Goal: Task Accomplishment & Management: Complete application form

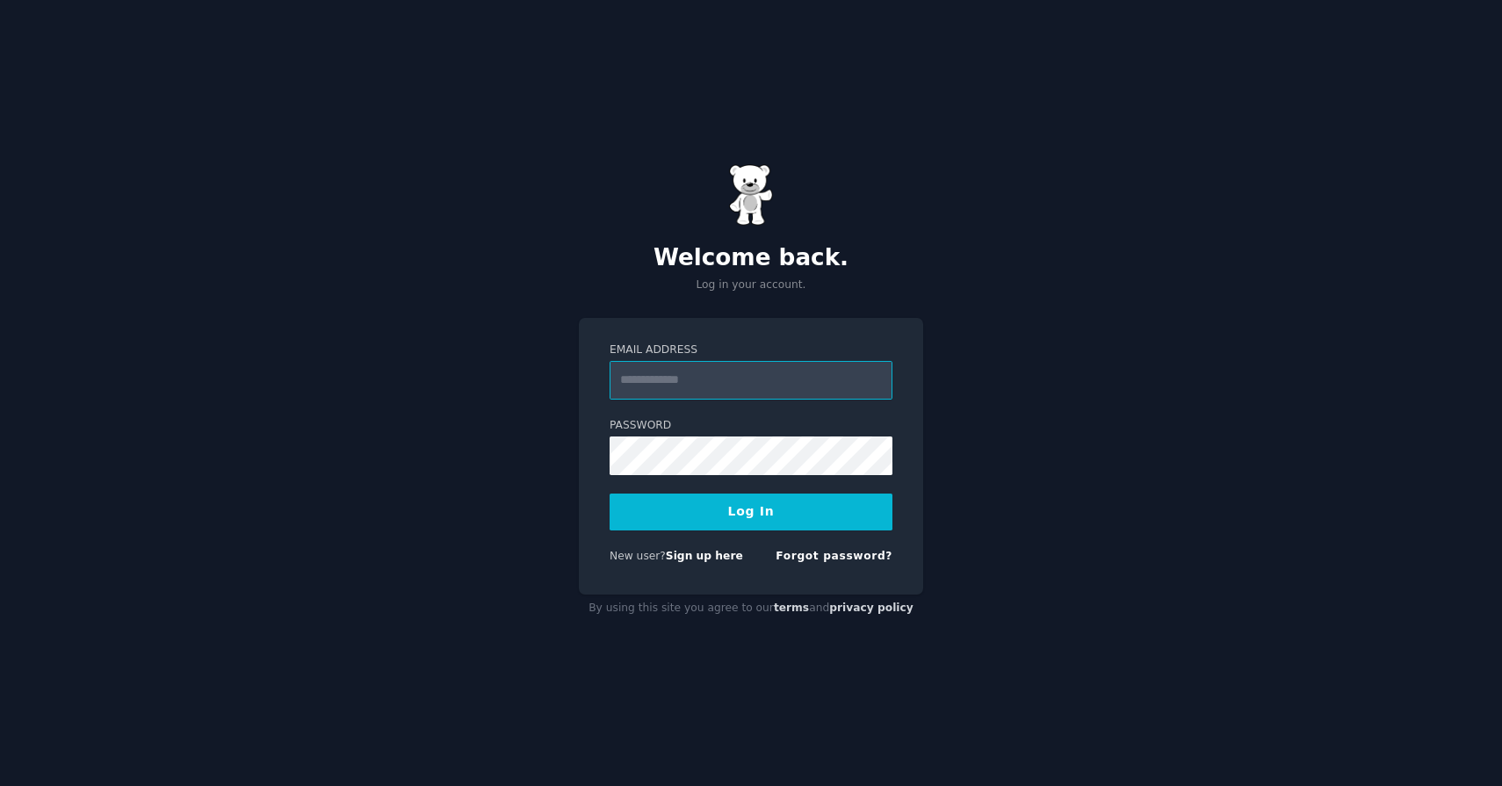
type input "**********"
click at [751, 511] on button "Log In" at bounding box center [751, 512] width 283 height 37
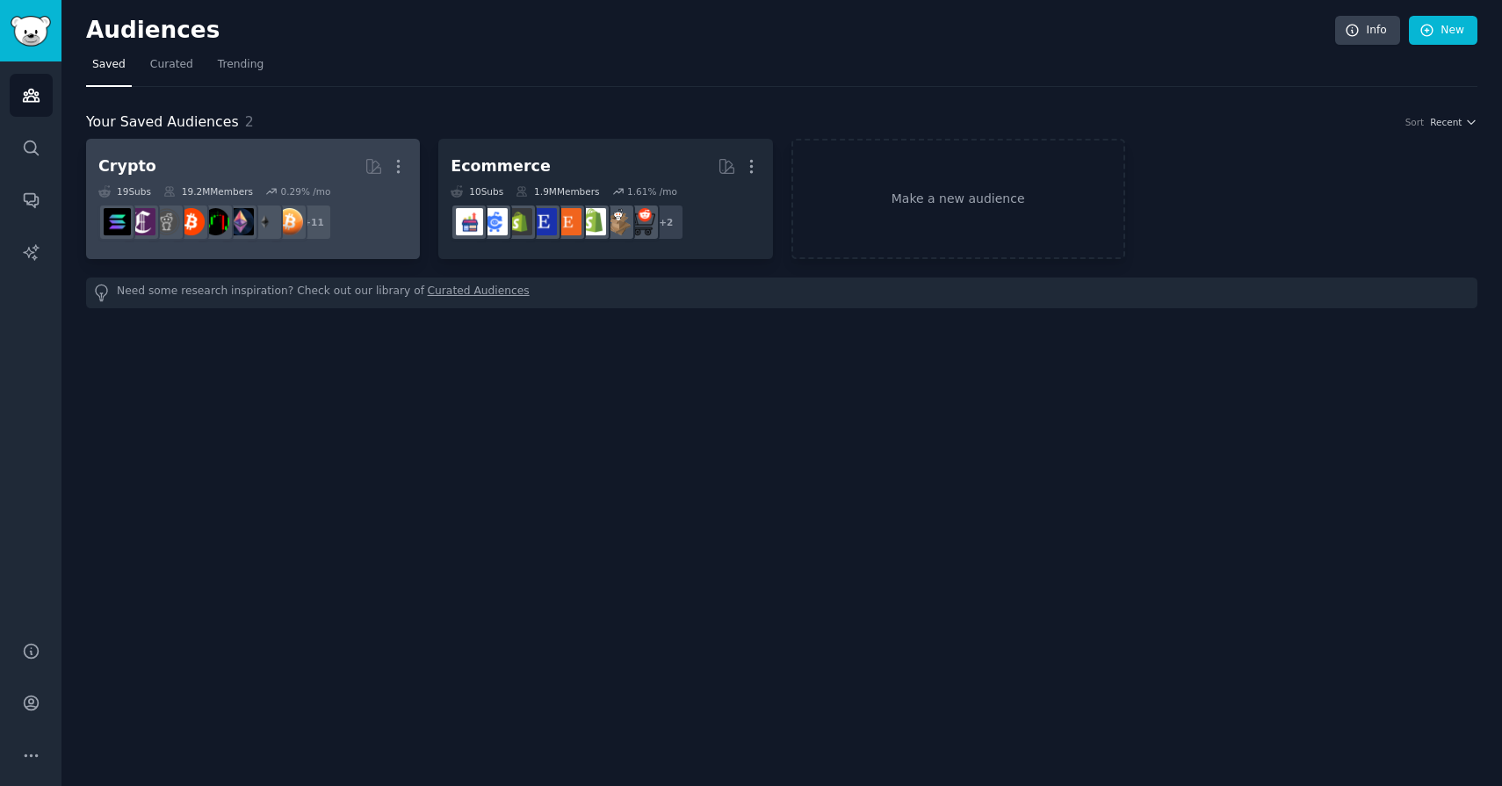
click at [139, 167] on div "Crypto" at bounding box center [127, 166] width 58 height 22
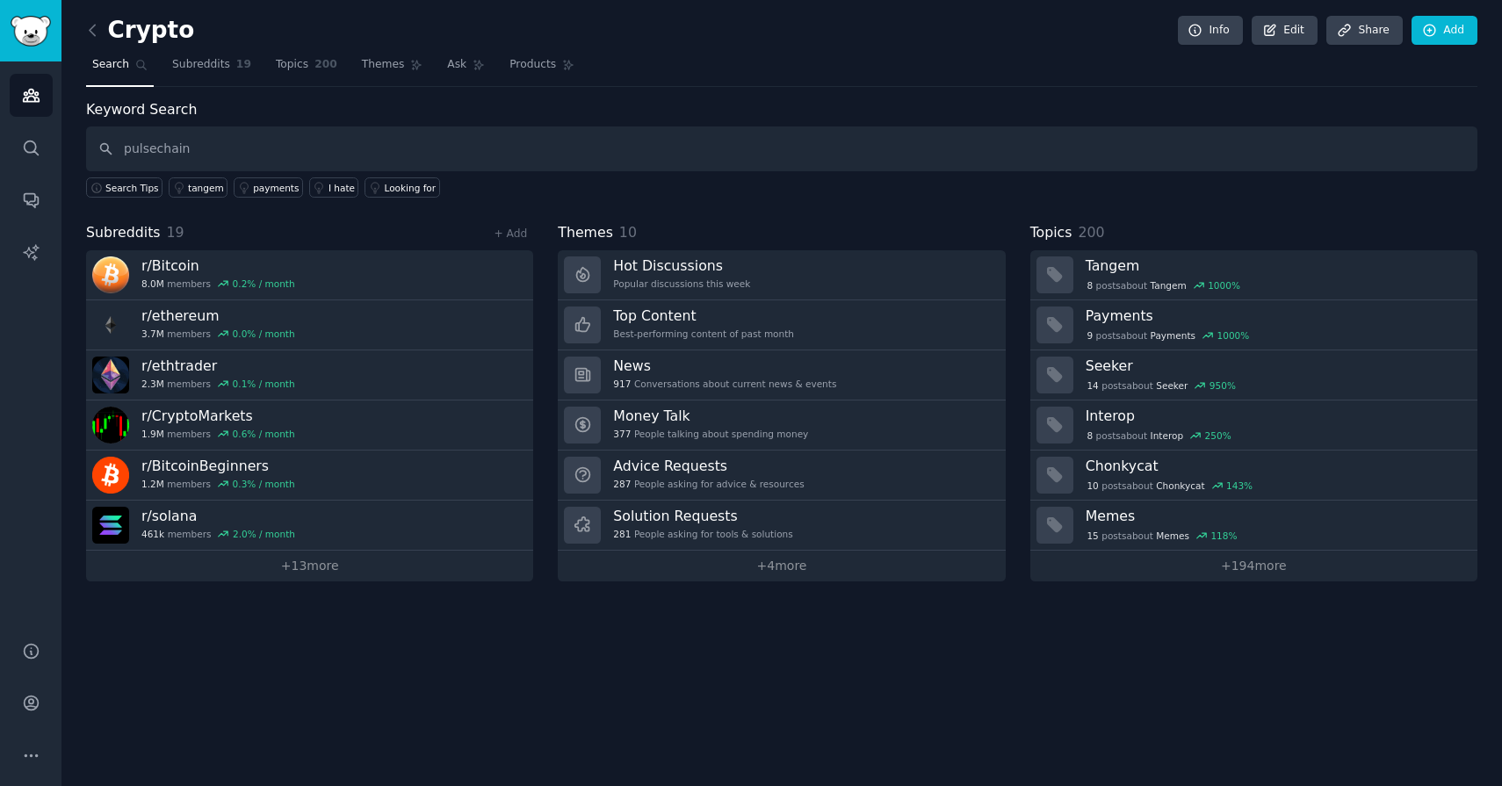
type input "pulsechain"
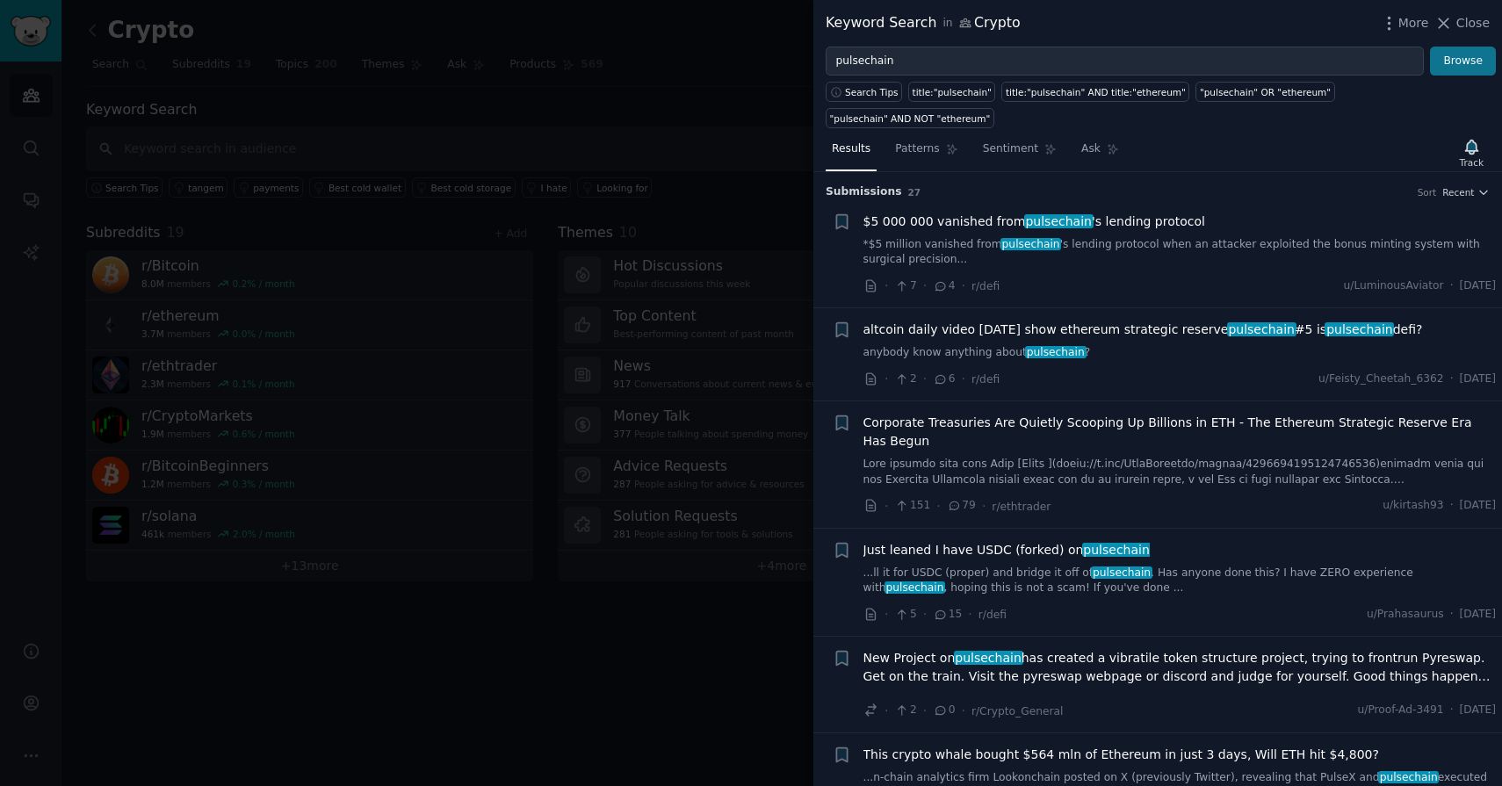
click at [1449, 58] on button "Browse" at bounding box center [1463, 62] width 66 height 30
click at [1465, 35] on div "Keyword Search in Crypto More Close" at bounding box center [1158, 23] width 689 height 47
click at [1470, 27] on span "Close" at bounding box center [1473, 23] width 33 height 18
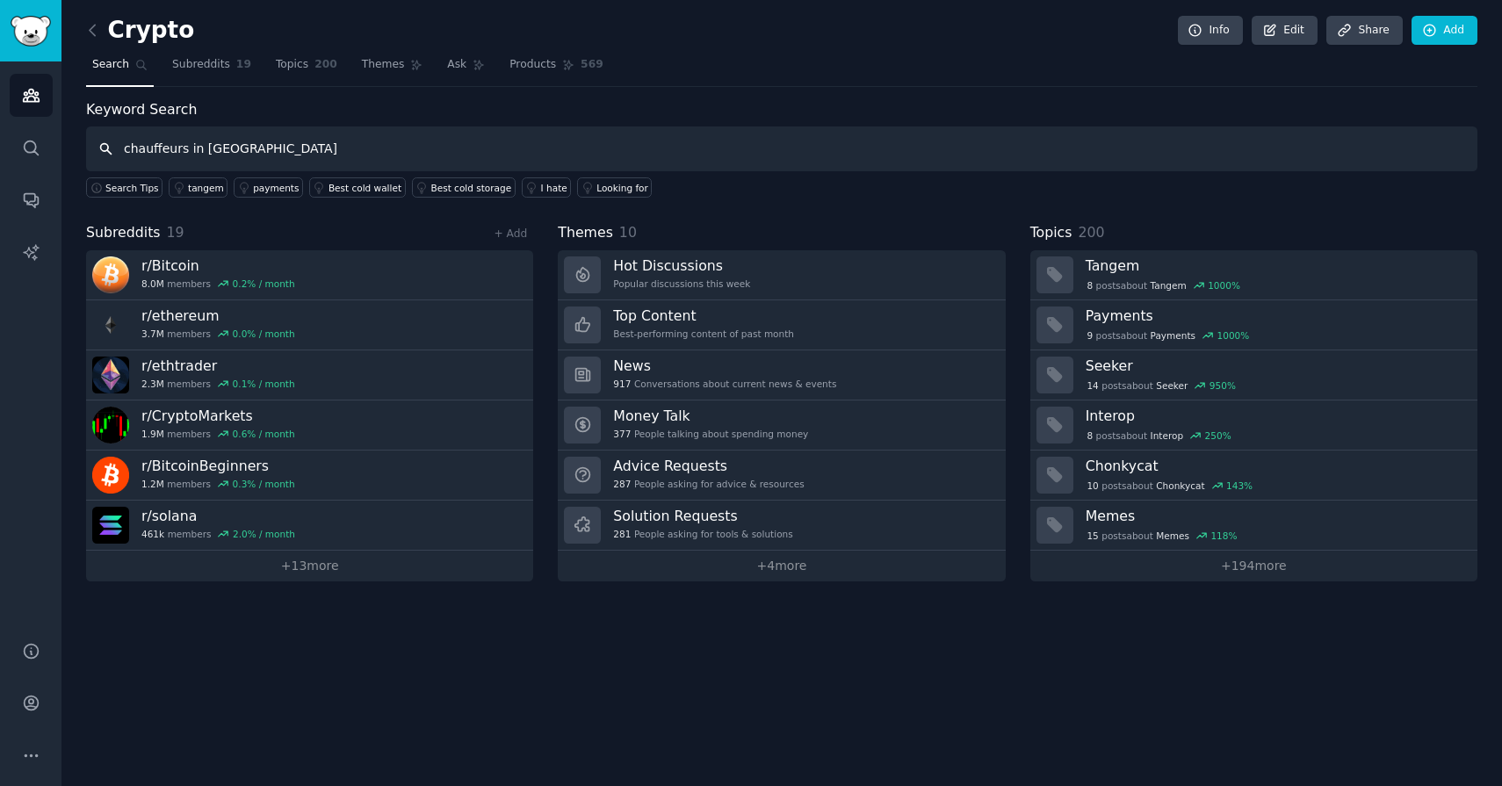
type input "chauffeurs in nottingham"
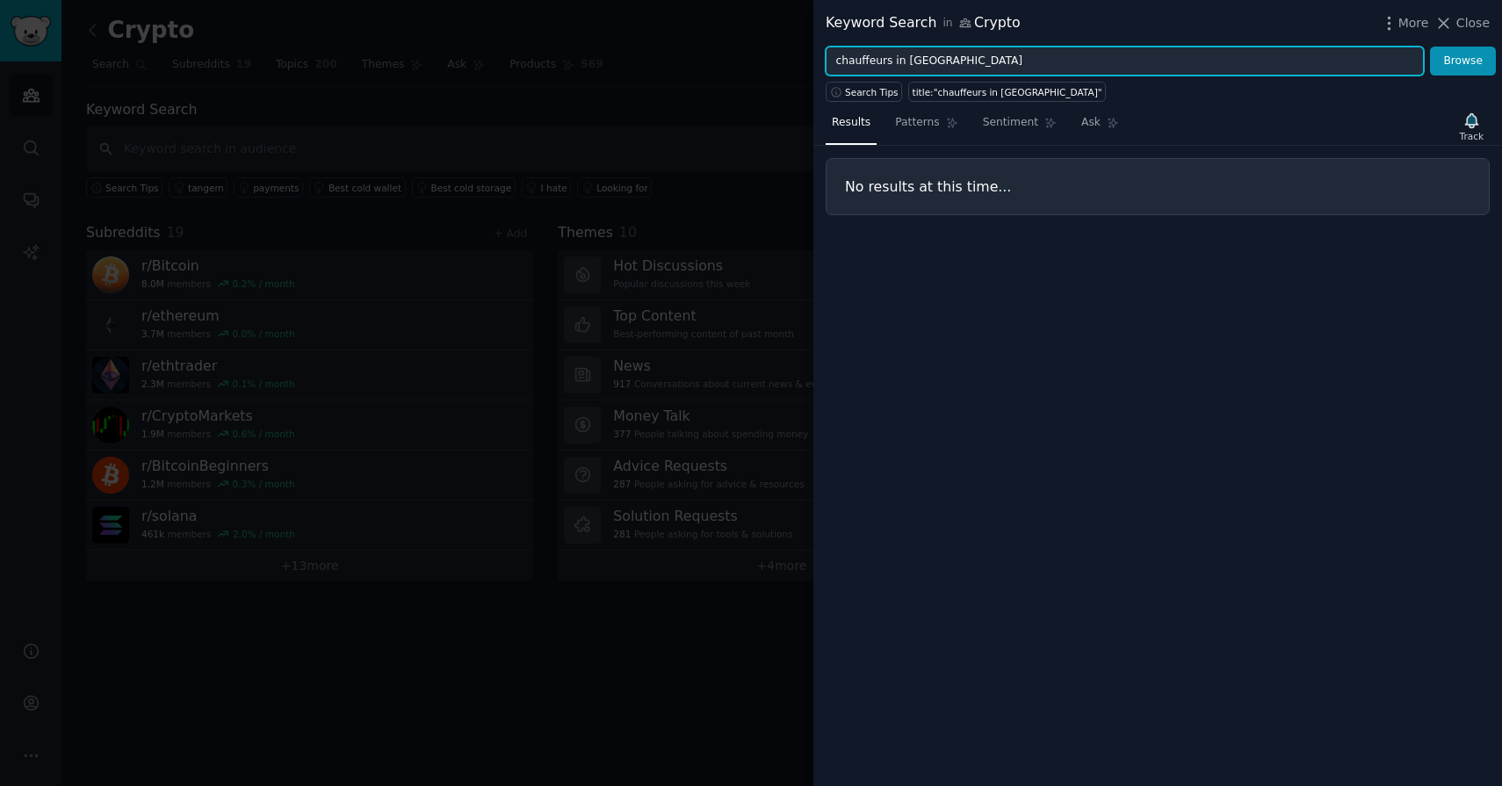
drag, startPoint x: 908, startPoint y: 58, endPoint x: 999, endPoint y: 55, distance: 90.5
click at [999, 55] on input "chauffeurs in nottingham" at bounding box center [1125, 62] width 598 height 30
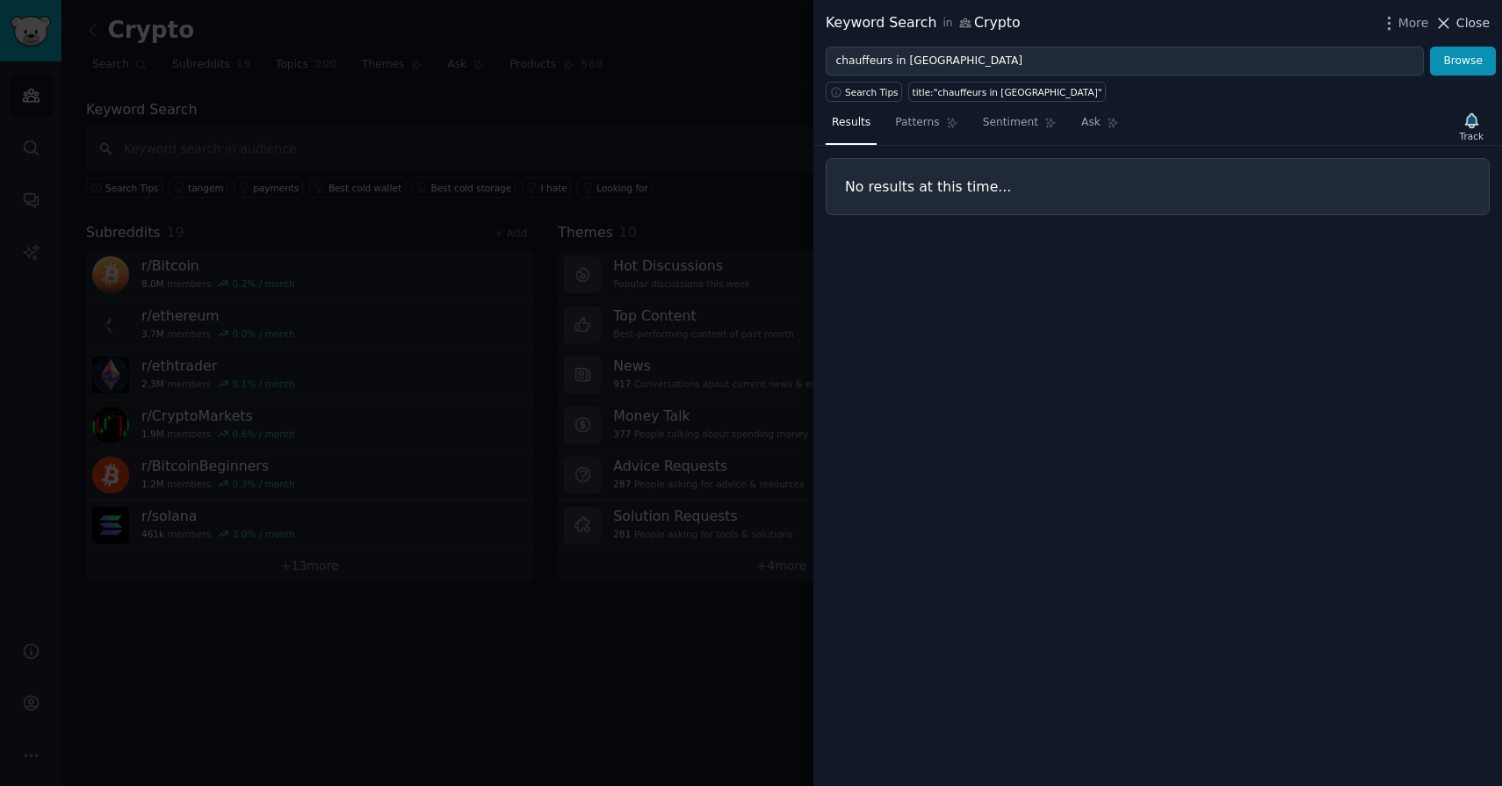
click at [1487, 25] on span "Close" at bounding box center [1473, 23] width 33 height 18
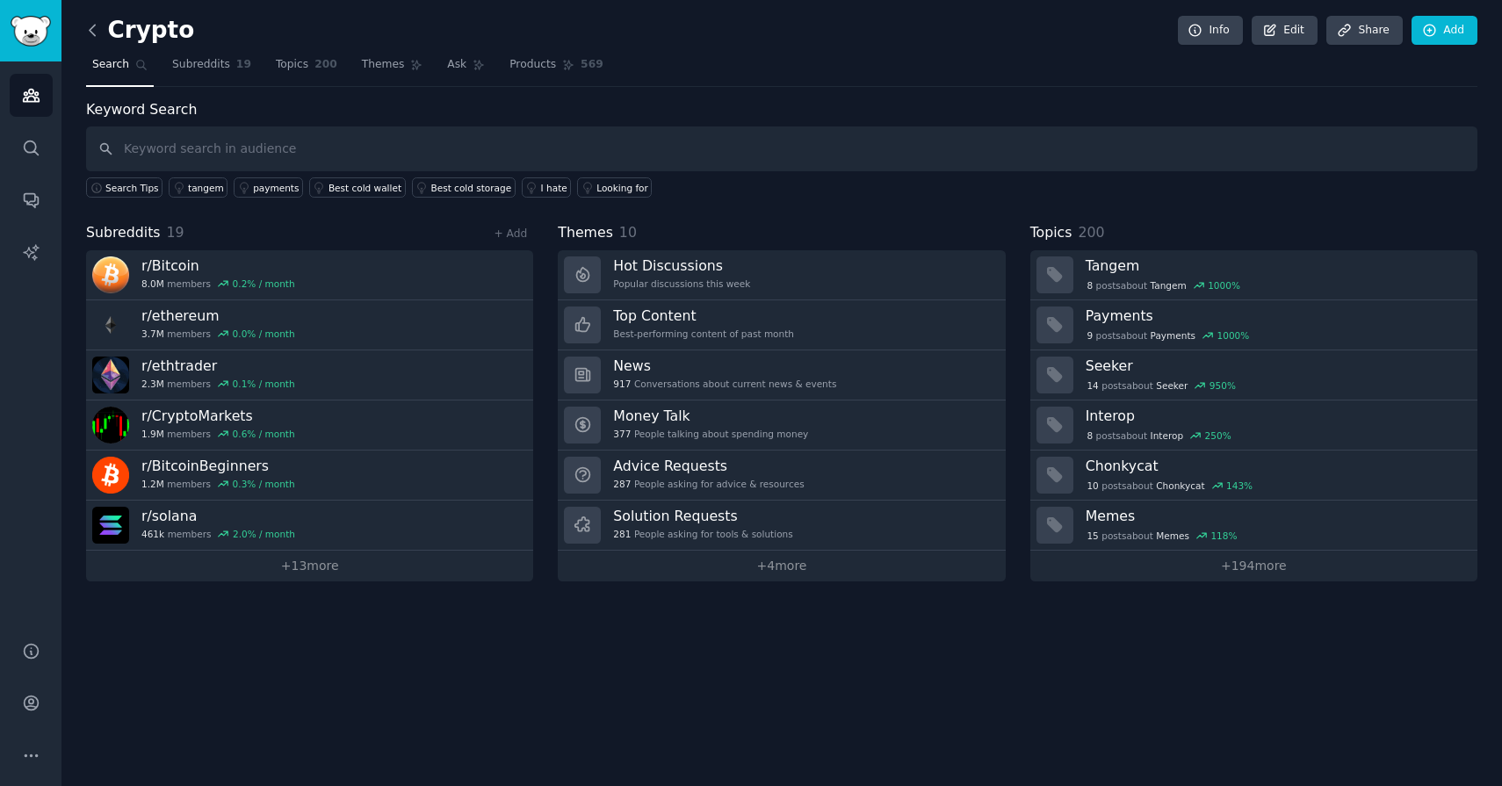
click at [98, 33] on icon at bounding box center [92, 30] width 18 height 18
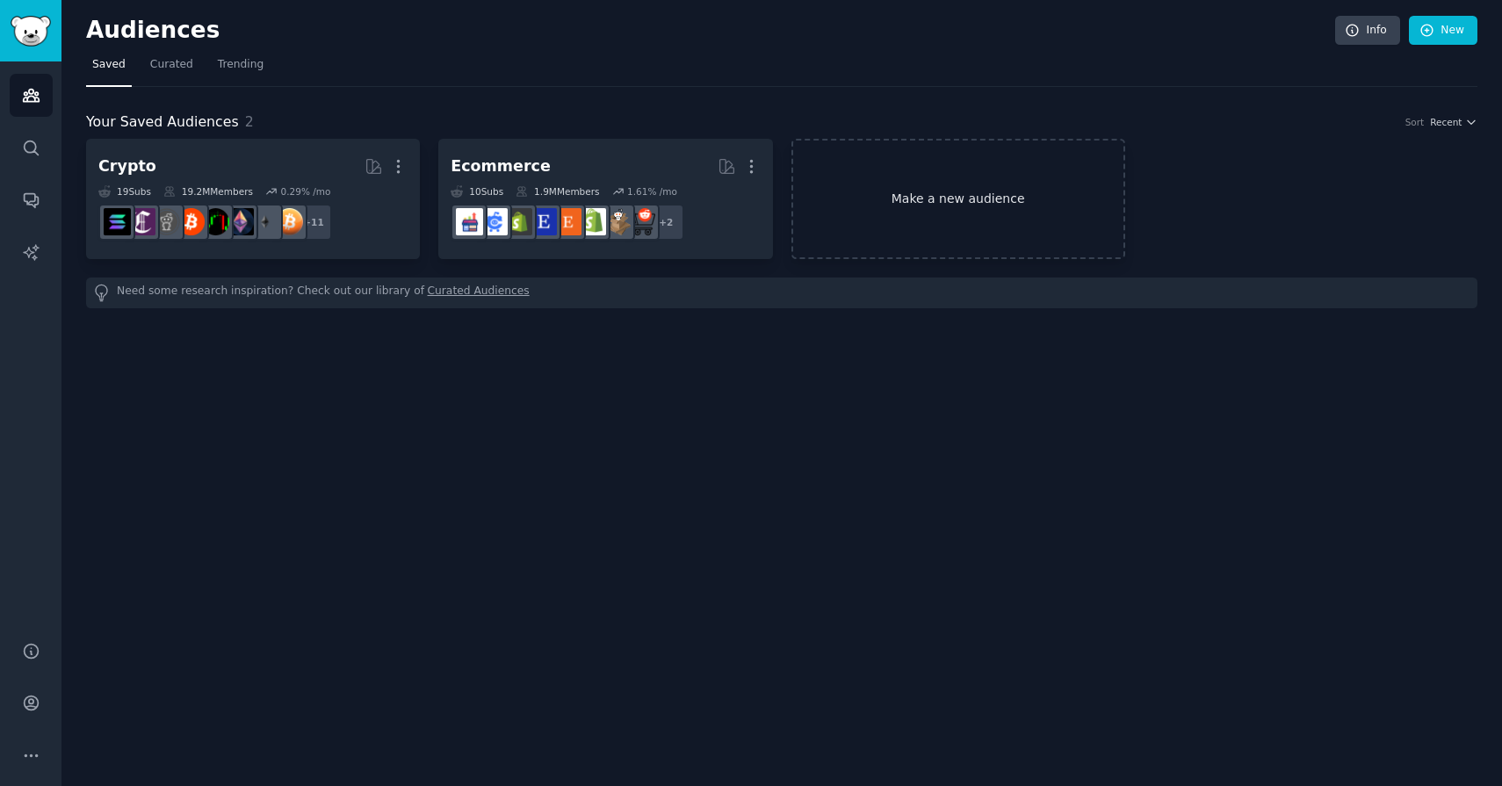
click at [947, 193] on link "Make a new audience" at bounding box center [959, 199] width 334 height 120
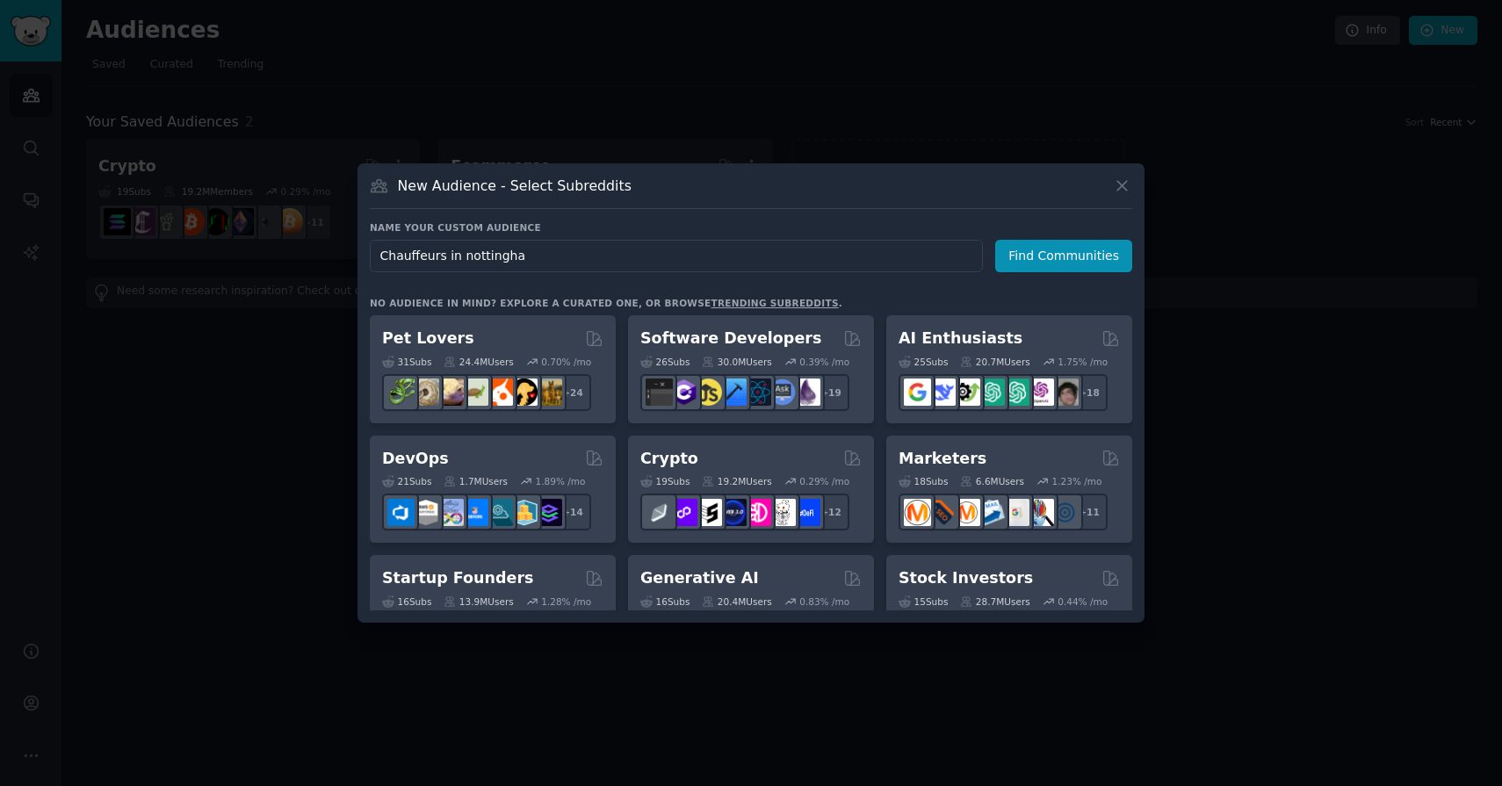
type input "Chauffeurs in nottingham"
click at [1067, 256] on button "Find Communities" at bounding box center [1063, 256] width 137 height 33
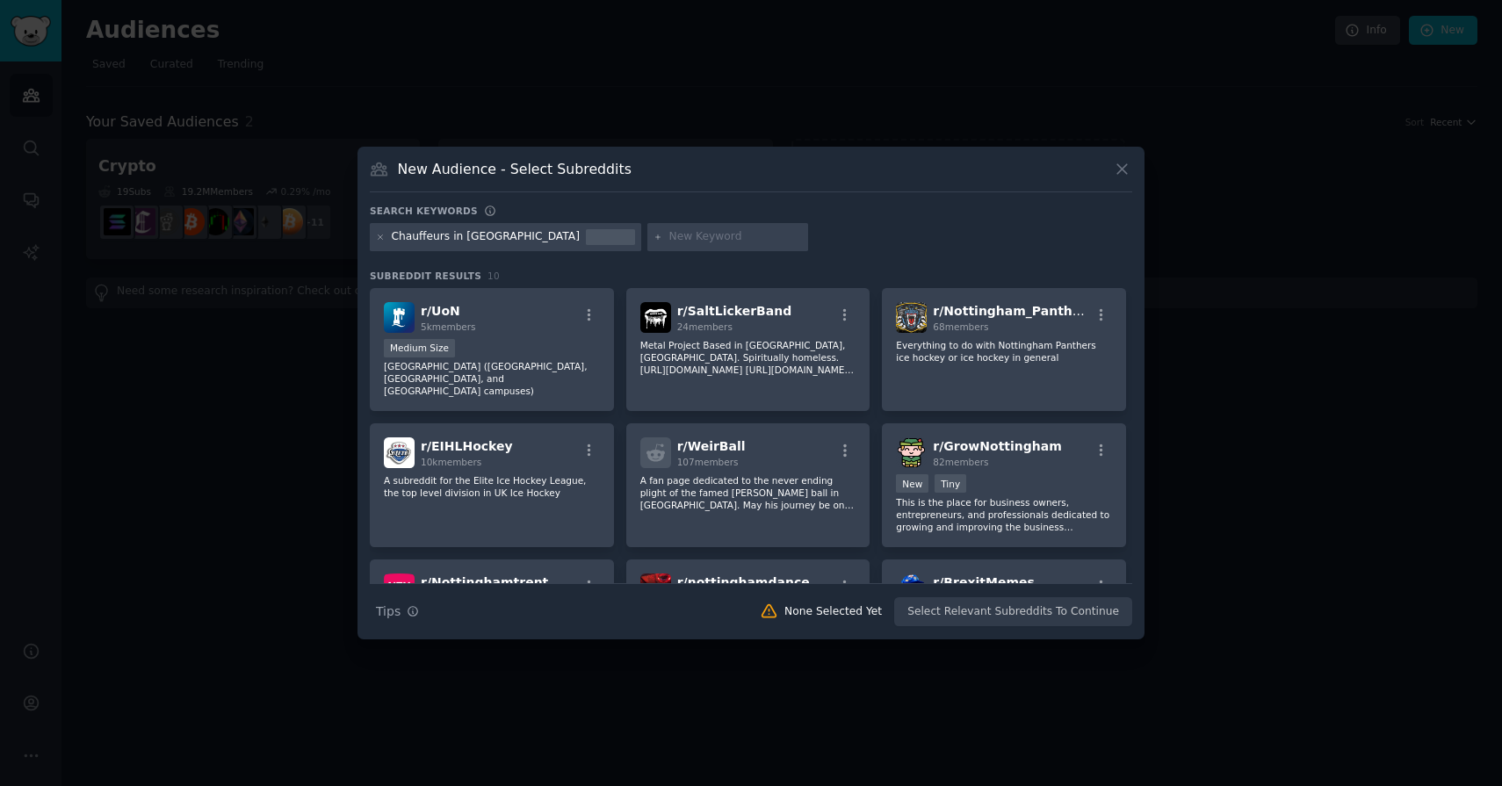
click at [468, 242] on div "Chauffeurs in nottingham" at bounding box center [486, 237] width 188 height 16
drag, startPoint x: 462, startPoint y: 237, endPoint x: 356, endPoint y: 237, distance: 106.3
click at [356, 237] on div "​ New Audience - Select Subreddits Search keywords Chauffeurs in nottingham Sub…" at bounding box center [751, 393] width 1490 height 786
click at [416, 249] on div "Chauffeurs in nottingham" at bounding box center [505, 237] width 271 height 28
drag, startPoint x: 390, startPoint y: 235, endPoint x: 462, endPoint y: 236, distance: 72.0
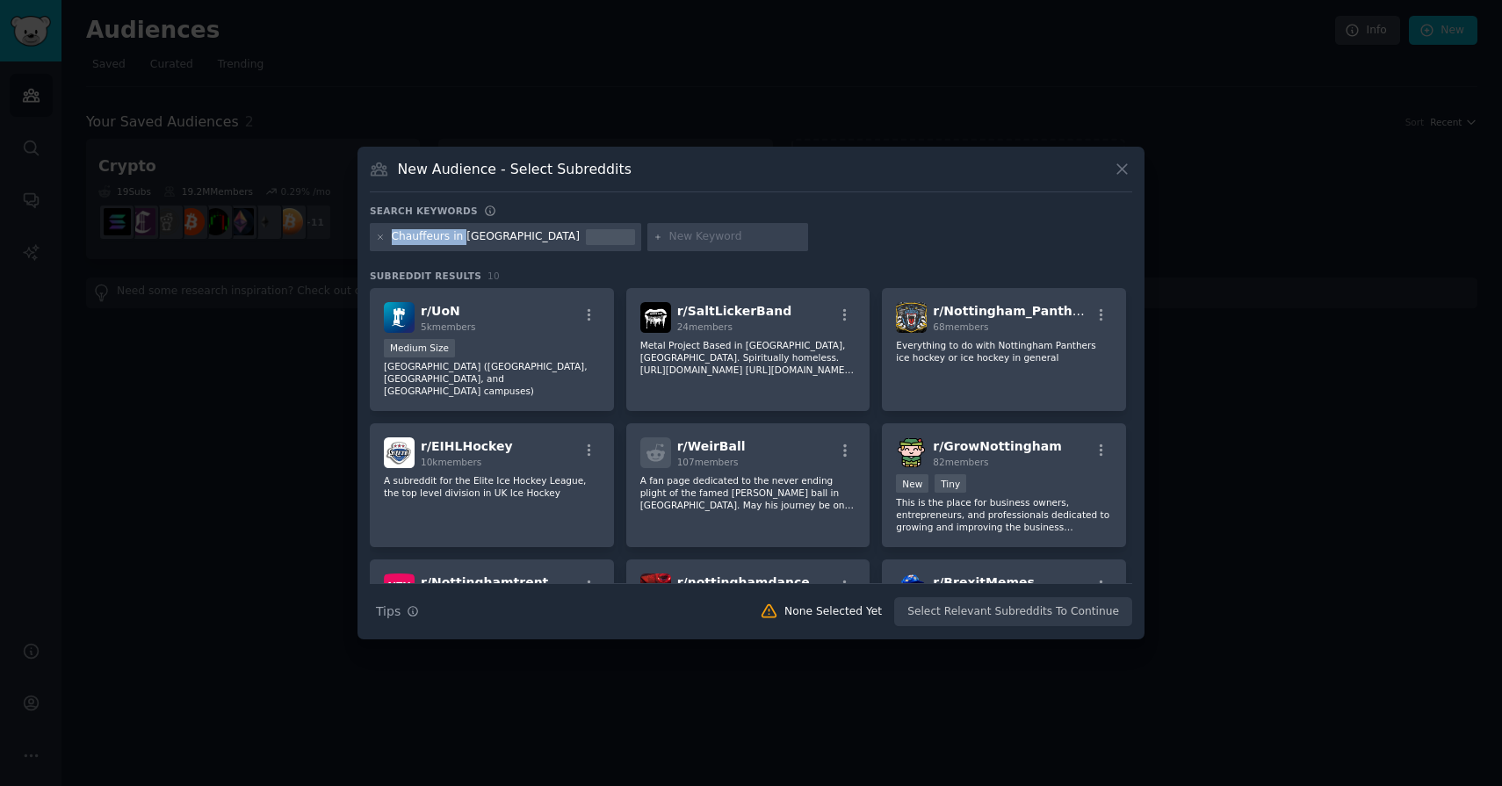
click at [462, 236] on div "Chauffeurs in nottingham" at bounding box center [505, 237] width 271 height 28
click at [459, 236] on div "Chauffeurs in nottingham" at bounding box center [486, 237] width 188 height 16
click at [380, 238] on icon at bounding box center [381, 238] width 10 height 10
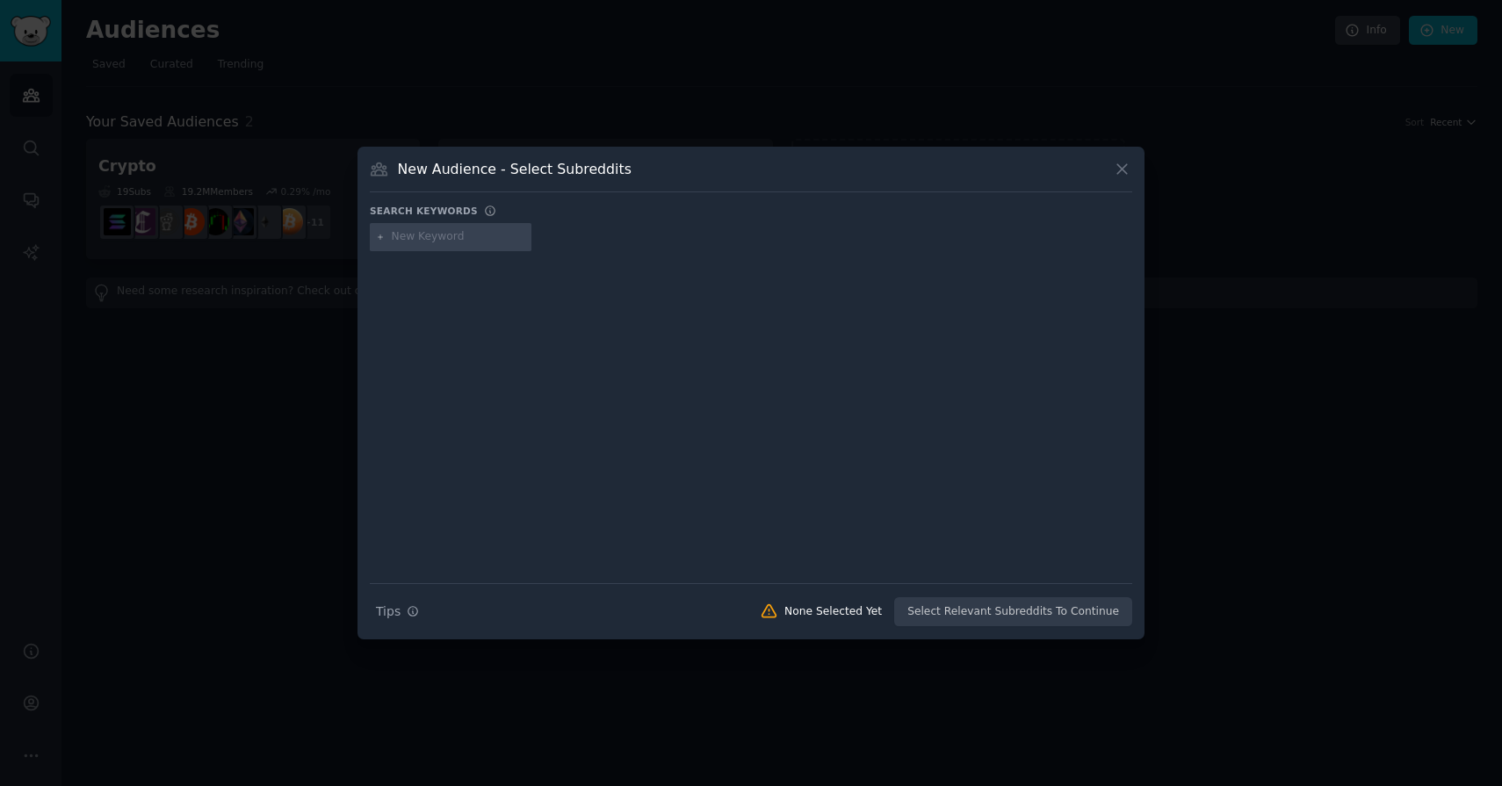
click at [401, 245] on div at bounding box center [451, 237] width 162 height 28
click at [424, 235] on input "text" at bounding box center [459, 237] width 134 height 16
type input "N"
type input "c"
